Goal: Communication & Community: Answer question/provide support

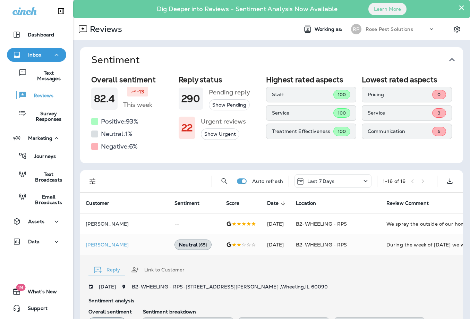
scroll to position [208, 0]
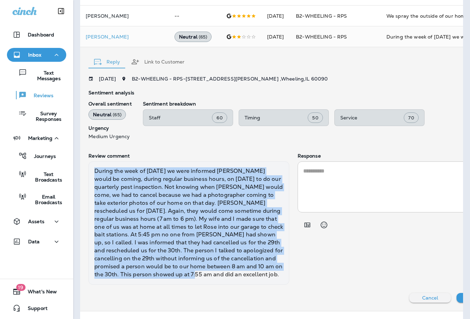
drag, startPoint x: 190, startPoint y: 284, endPoint x: 84, endPoint y: 171, distance: 155.3
click at [84, 171] on div "Reply Link to Customer [DATE] B2-WHEELING - RPS - [STREET_ADDRESS][PERSON_NAME]…" at bounding box center [300, 178] width 440 height 263
copy div "During the week of [DATE] we were informed [PERSON_NAME] would be coming, durin…"
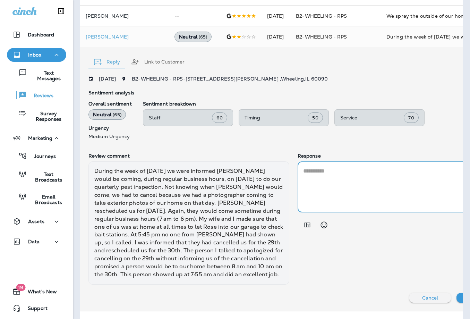
click at [304, 169] on textarea at bounding box center [397, 187] width 189 height 40
paste textarea "**********"
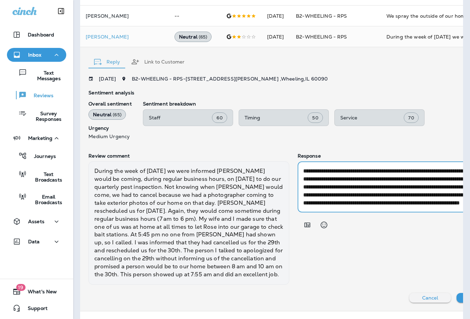
scroll to position [0, 0]
click at [303, 170] on textarea "**********" at bounding box center [391, 187] width 176 height 40
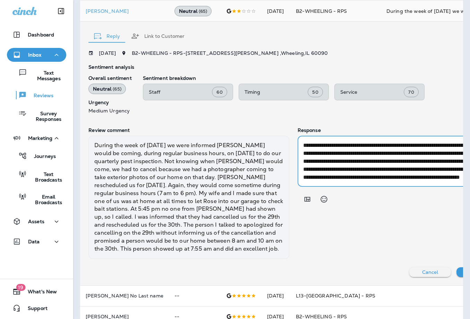
scroll to position [277, 0]
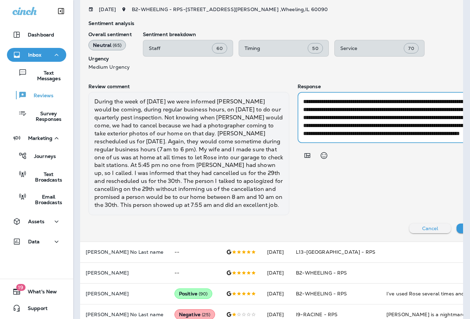
type textarea "**********"
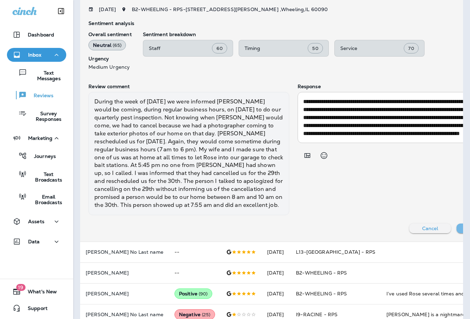
click at [463, 231] on p "Send Reply" at bounding box center [476, 228] width 27 height 6
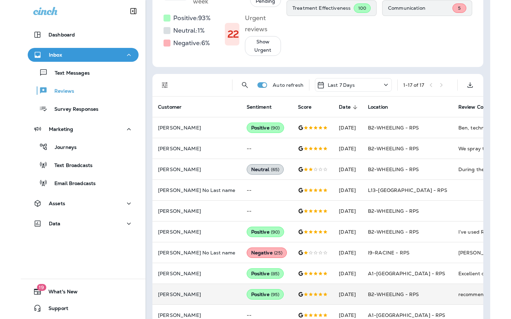
scroll to position [122, 0]
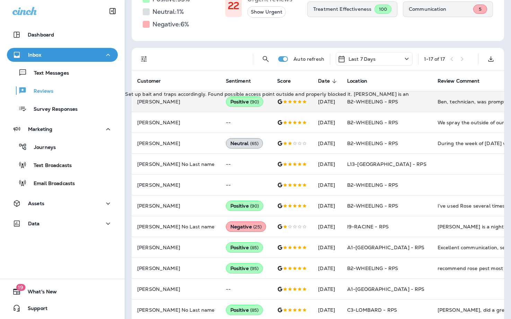
click at [439, 100] on div "Ben, technician, was prompt and efficient. Very contentious.Took his time inspe…" at bounding box center [484, 101] width 93 height 7
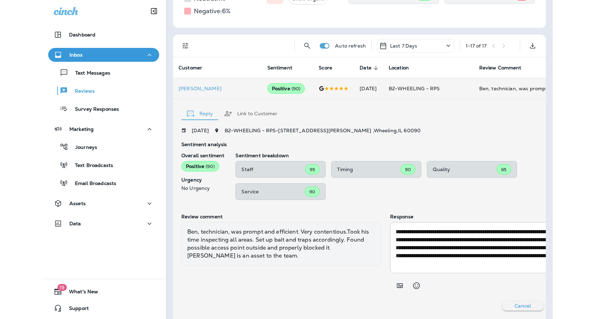
scroll to position [101, 0]
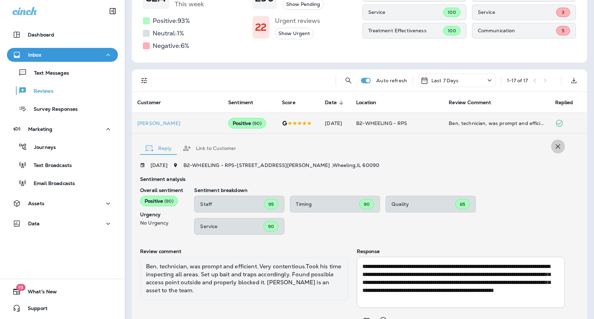
click at [469, 148] on icon "button" at bounding box center [558, 146] width 8 height 8
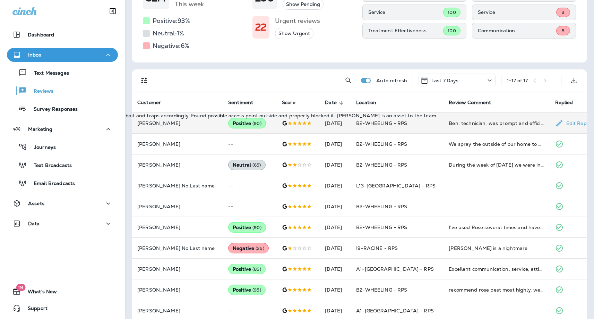
click at [469, 125] on div "Ben, technician, was prompt and efficient. Very contentious.Took his time inspe…" at bounding box center [496, 123] width 95 height 7
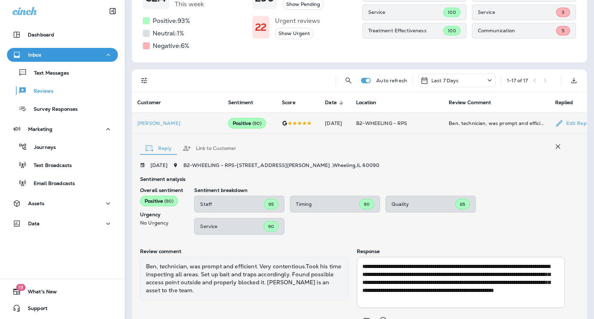
scroll to position [135, 0]
